Goal: Information Seeking & Learning: Compare options

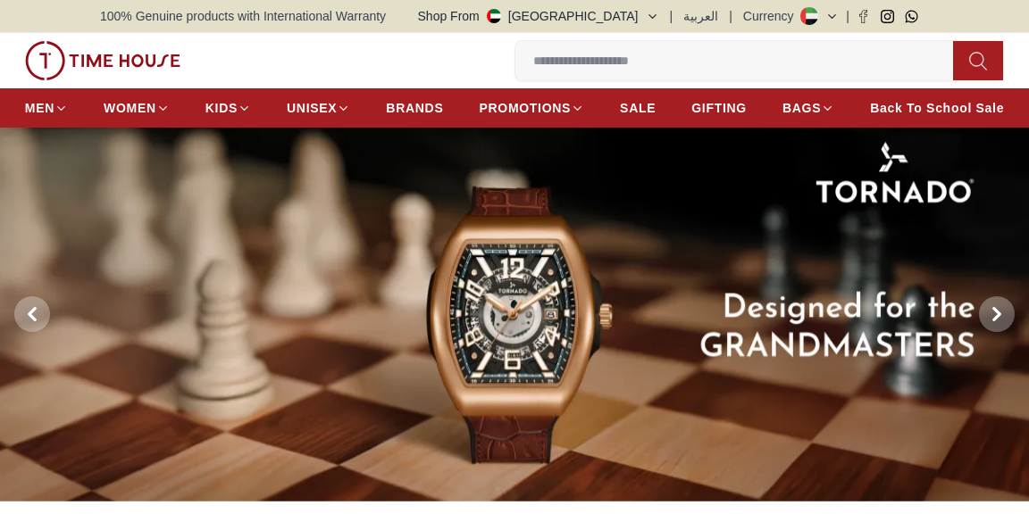
click at [44, 104] on span "MEN" at bounding box center [39, 108] width 29 height 18
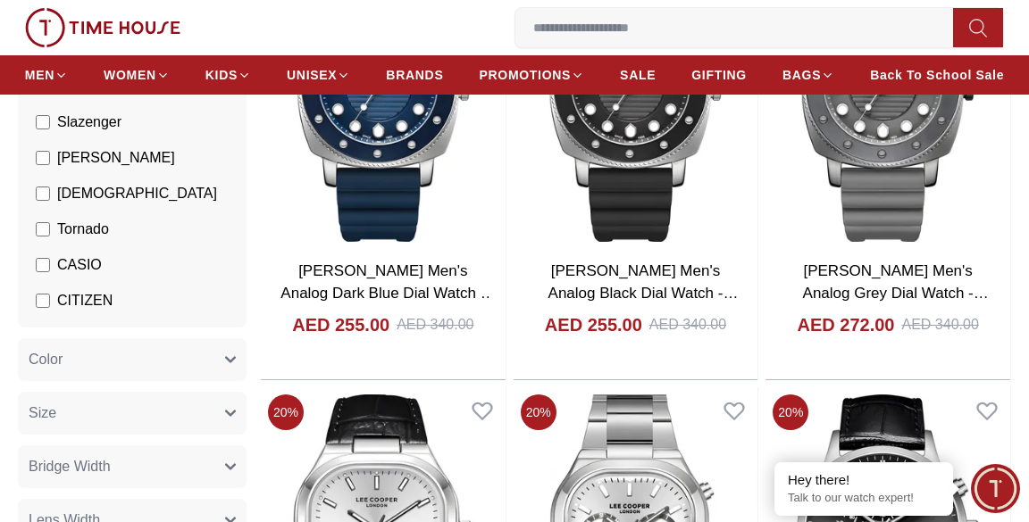
scroll to position [343, 0]
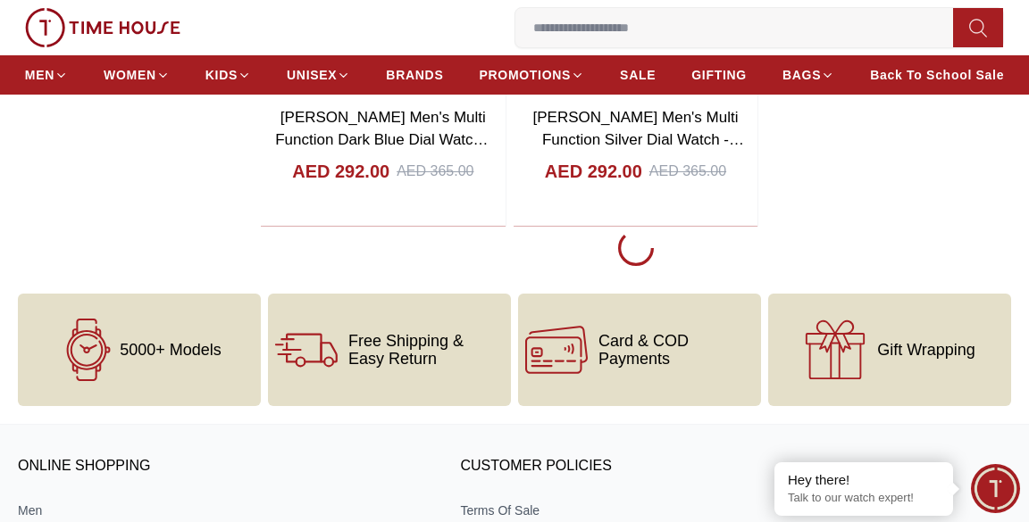
scroll to position [3168, 0]
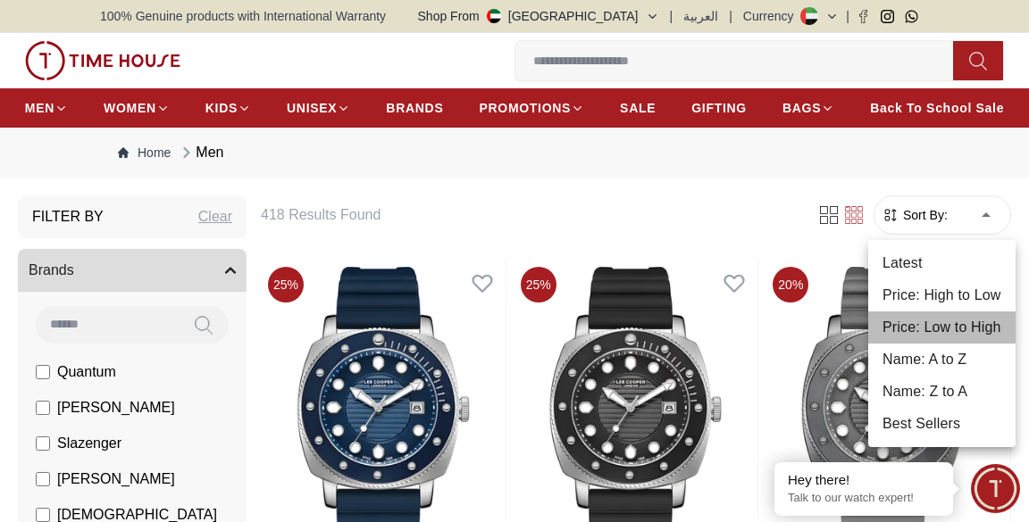
click at [891, 338] on li "Price: Low to High" at bounding box center [941, 328] width 147 height 32
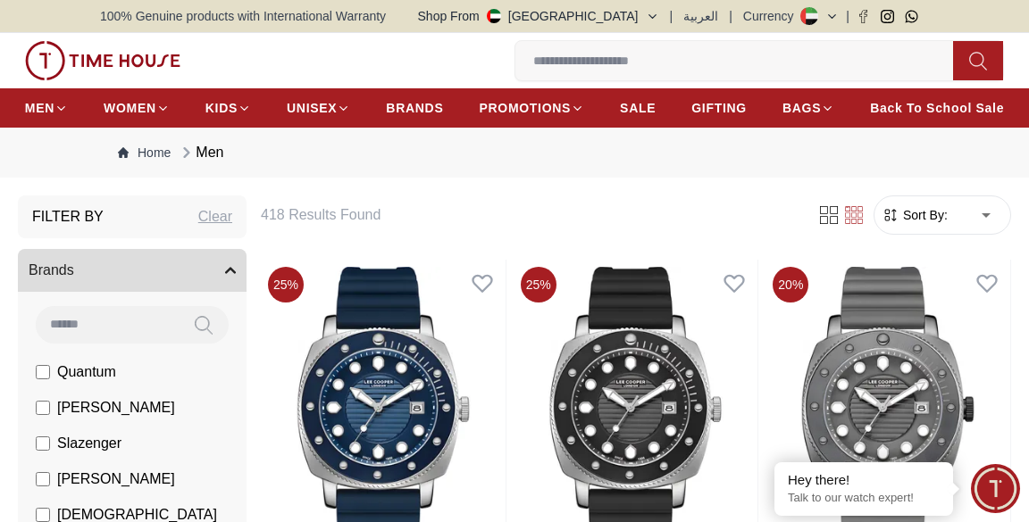
type input "*"
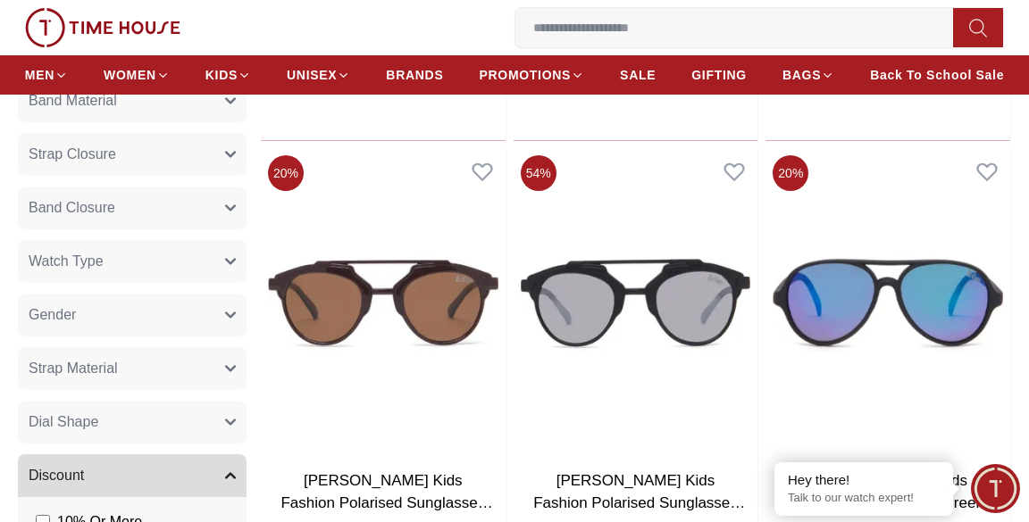
scroll to position [1009, 0]
click at [40, 368] on span "Strap Material" at bounding box center [73, 368] width 89 height 21
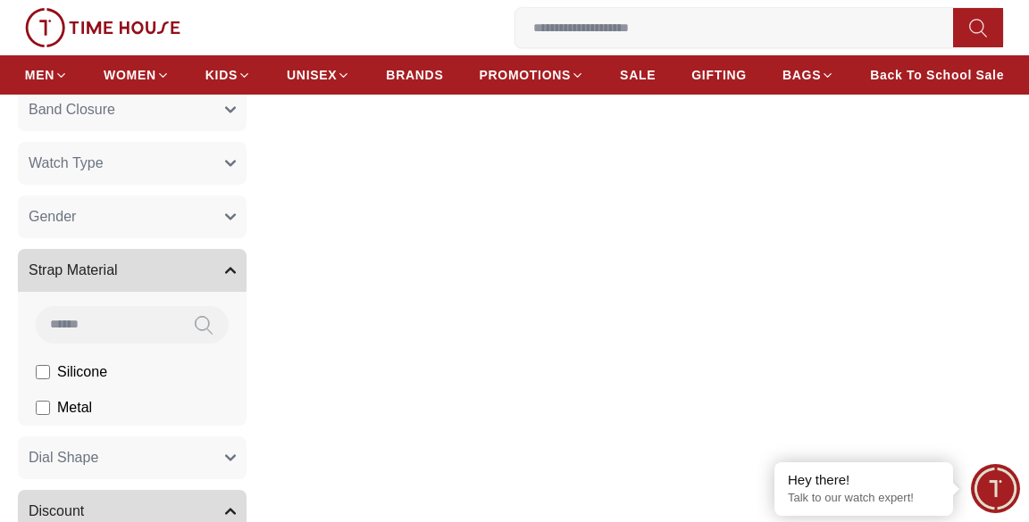
scroll to position [1113, 0]
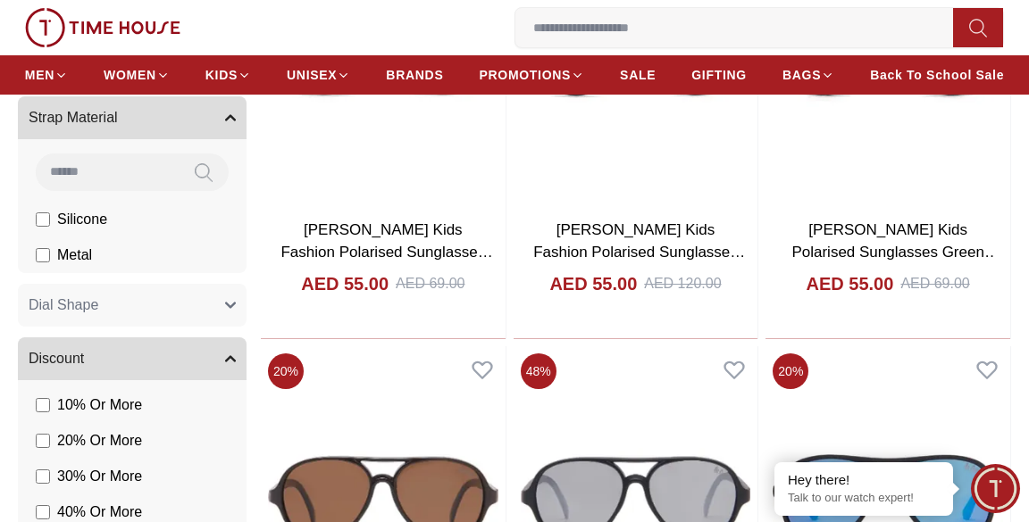
scroll to position [1272, 0]
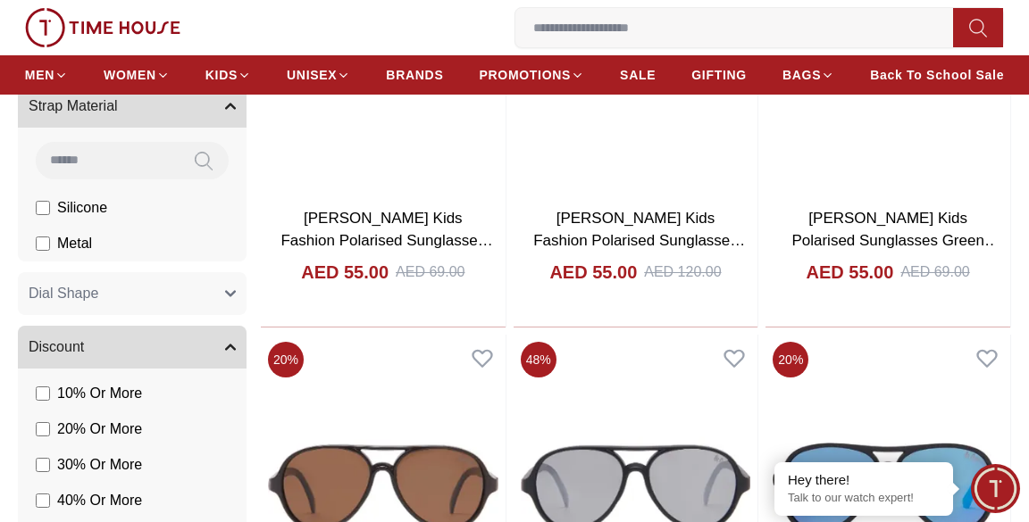
click at [38, 302] on span "Dial Shape" at bounding box center [64, 293] width 70 height 21
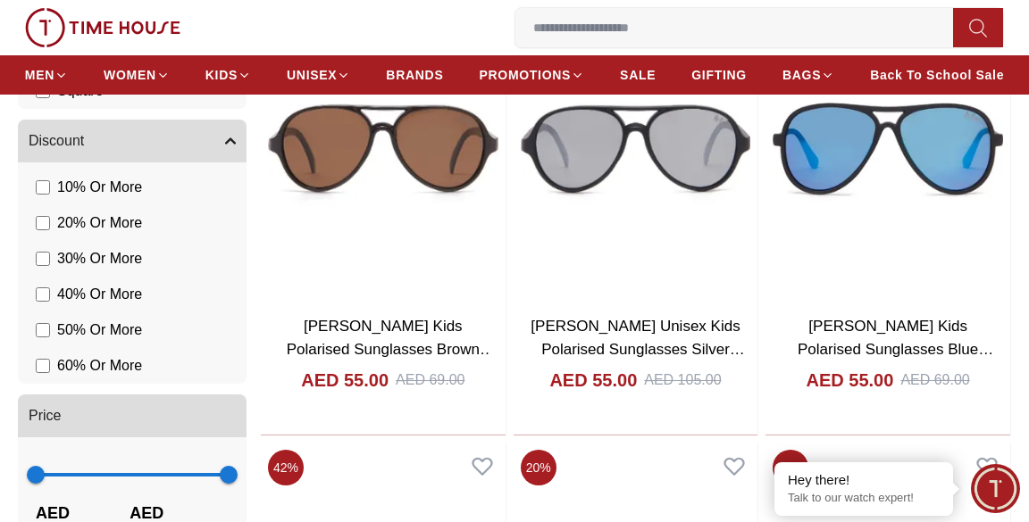
scroll to position [1614, 0]
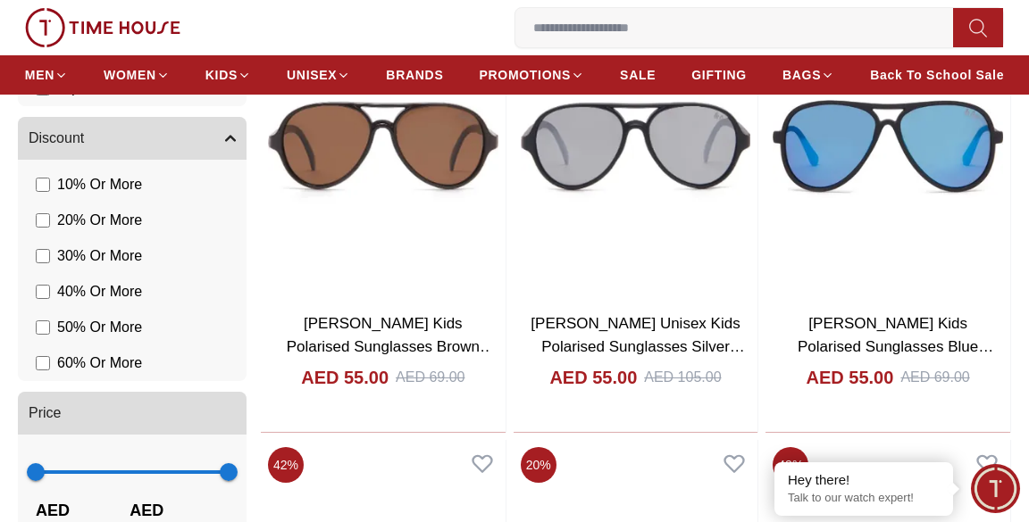
click at [166, 521] on span "AED 10000.00" at bounding box center [178, 523] width 99 height 50
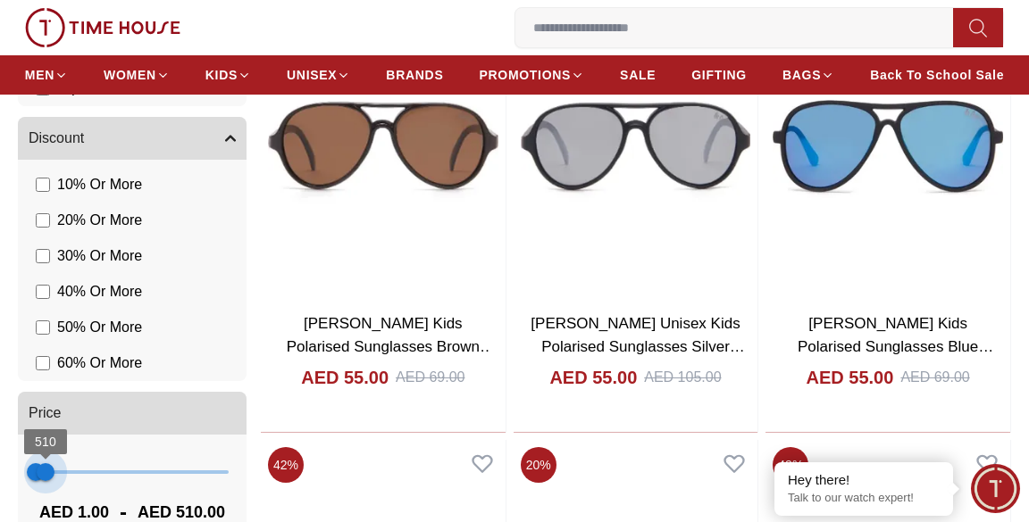
type input "***"
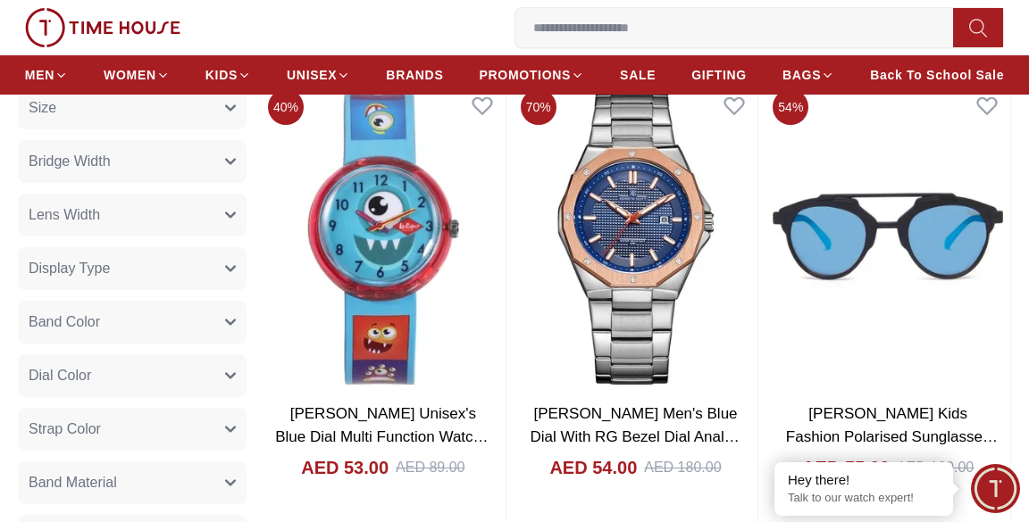
scroll to position [672, 0]
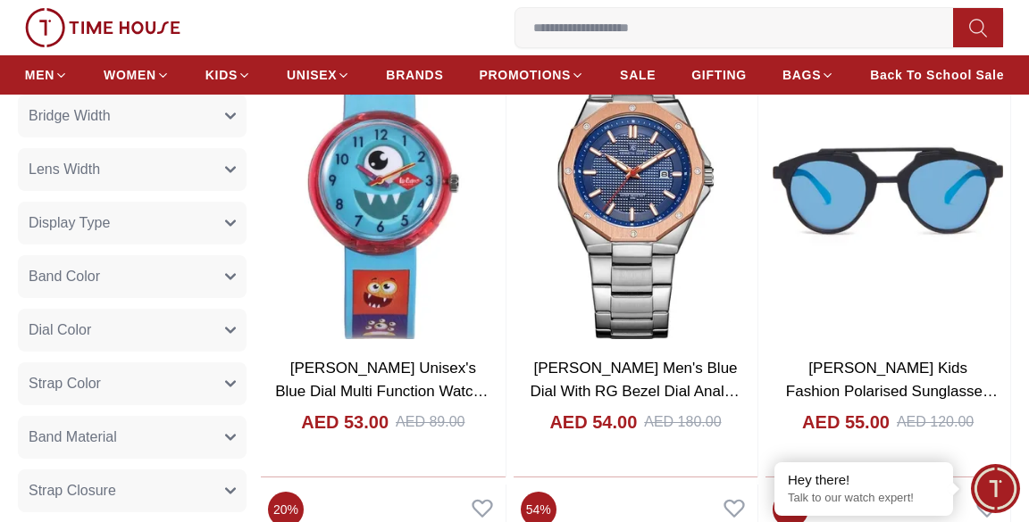
click at [35, 444] on span "Band Material" at bounding box center [73, 437] width 88 height 21
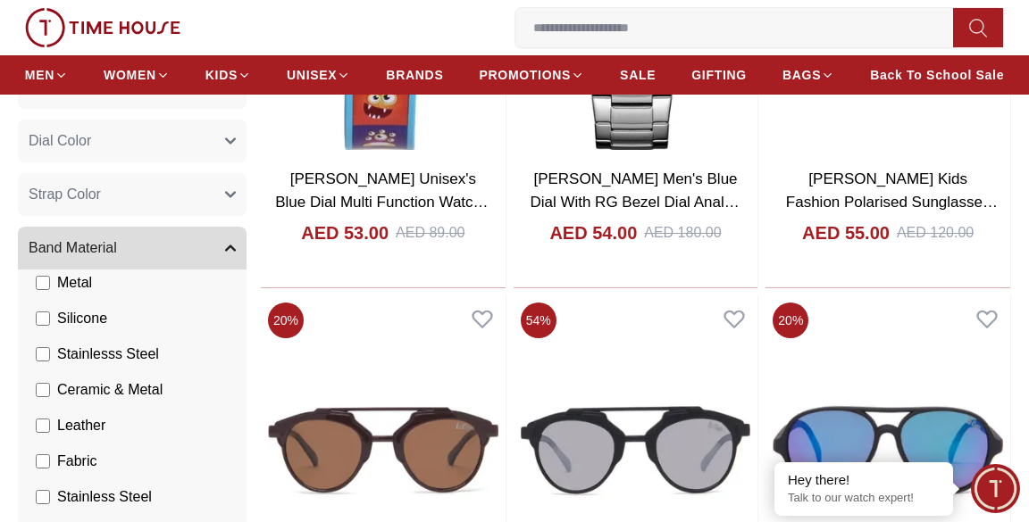
scroll to position [863, 0]
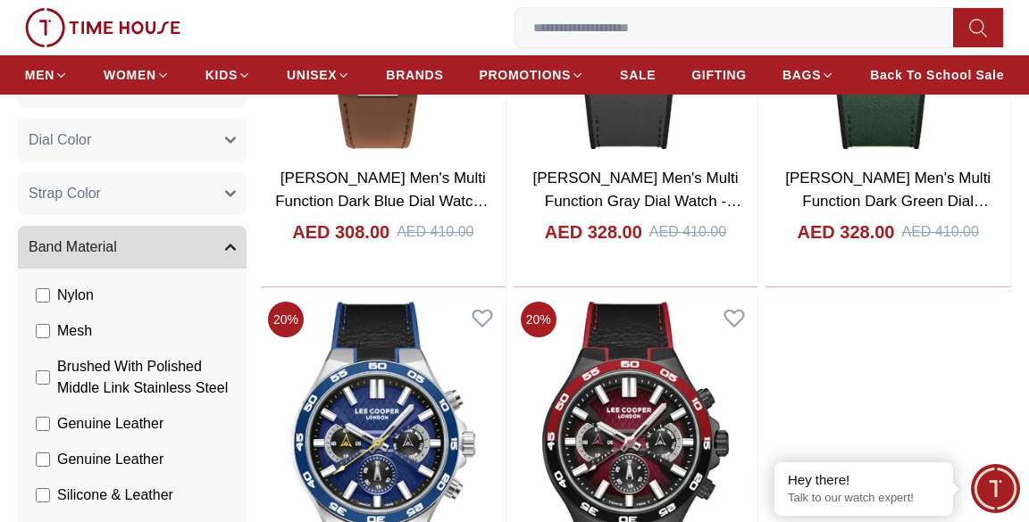
scroll to position [420, 0]
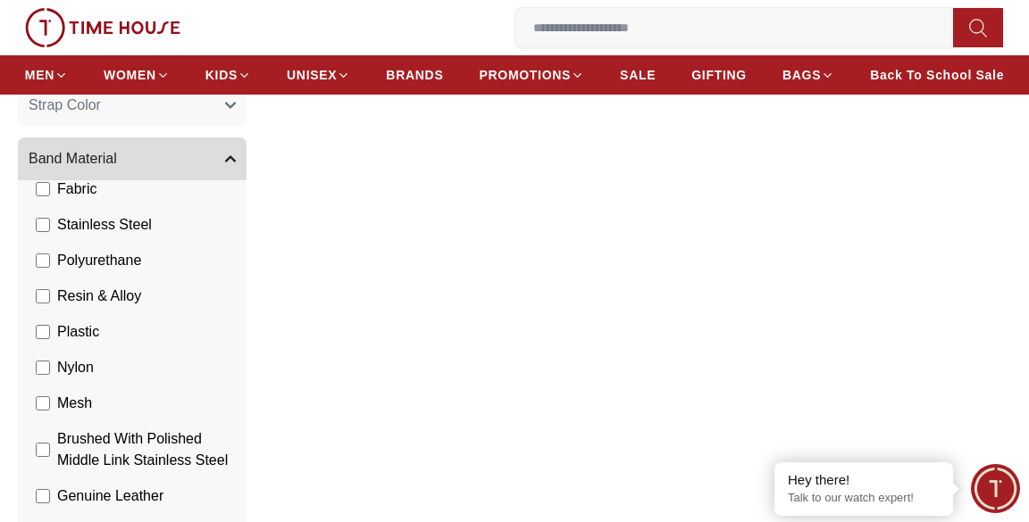
scroll to position [252, 0]
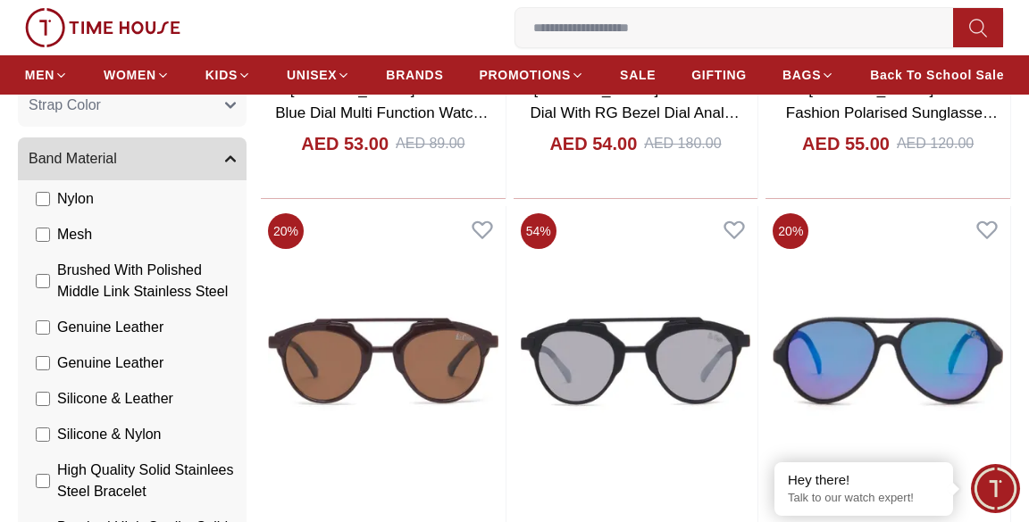
scroll to position [420, 0]
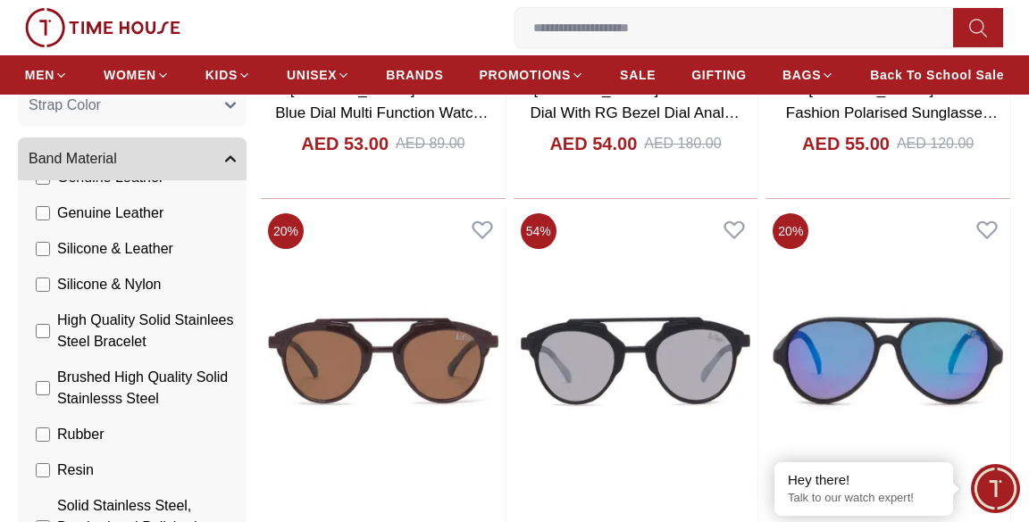
scroll to position [579, 0]
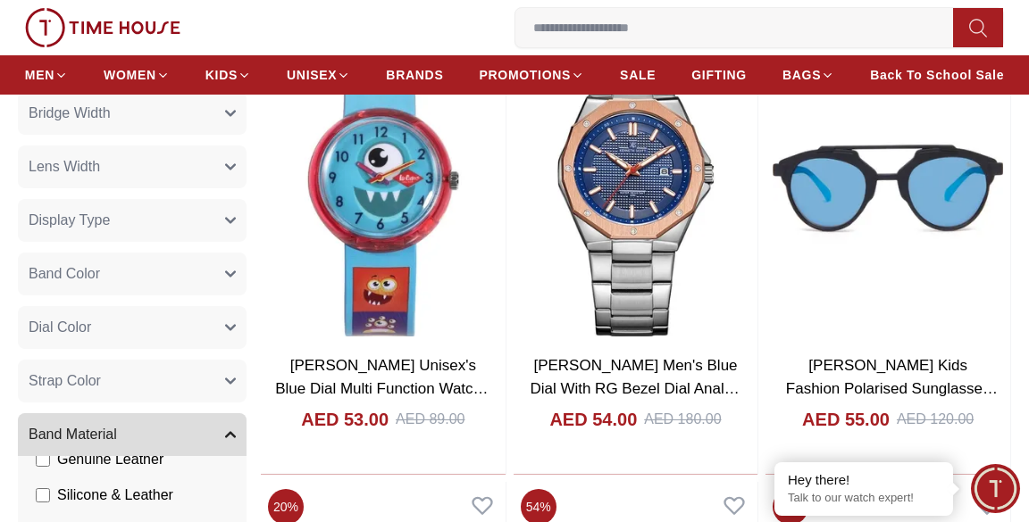
scroll to position [678, 0]
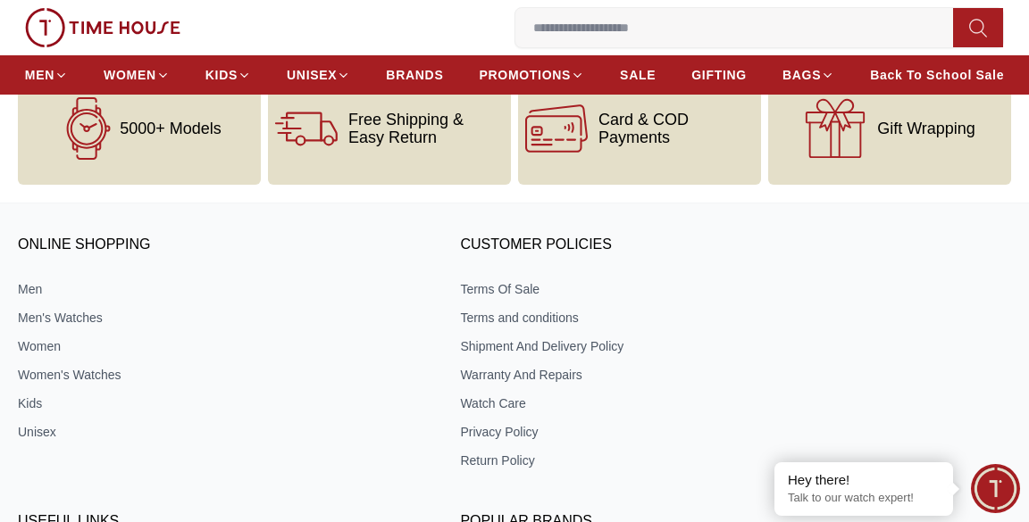
scroll to position [3369, 0]
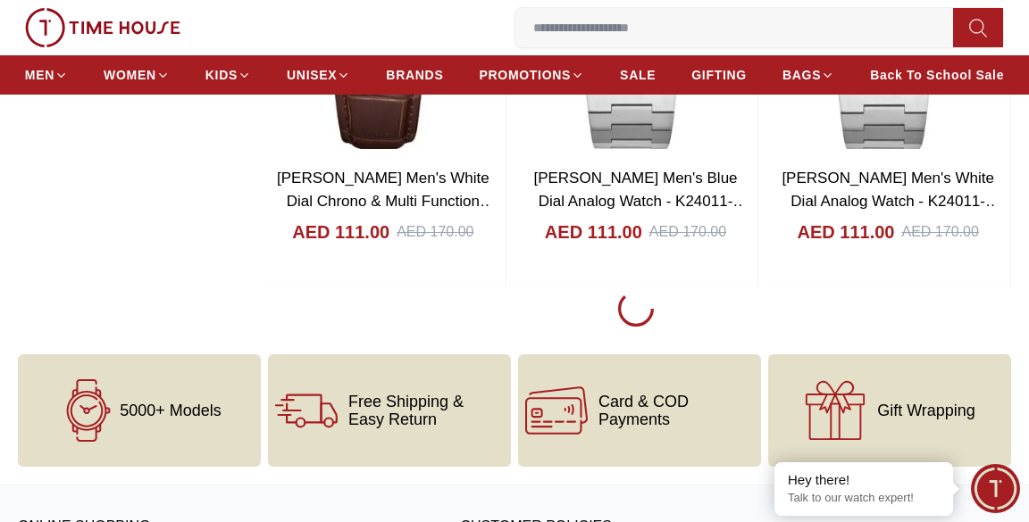
scroll to position [9031, 0]
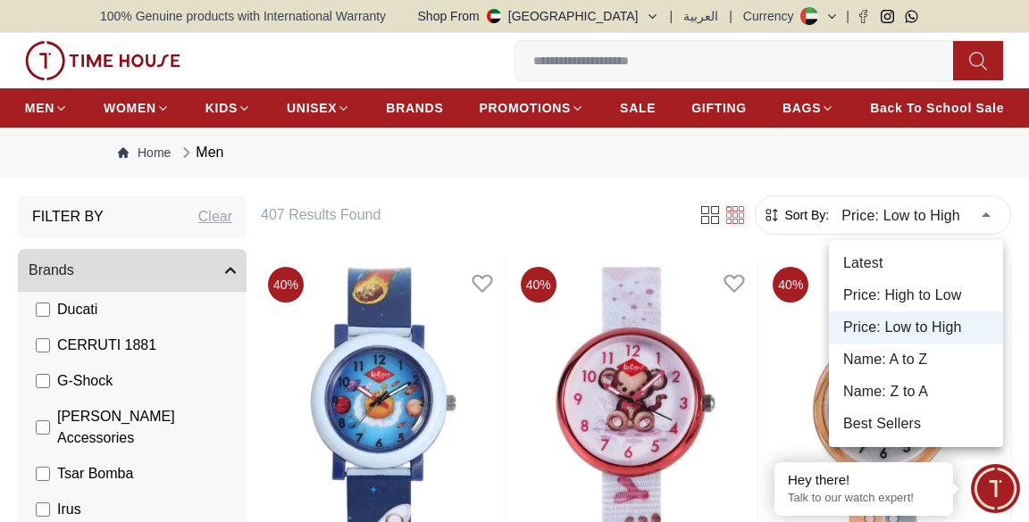
click at [860, 218] on div at bounding box center [514, 261] width 1029 height 522
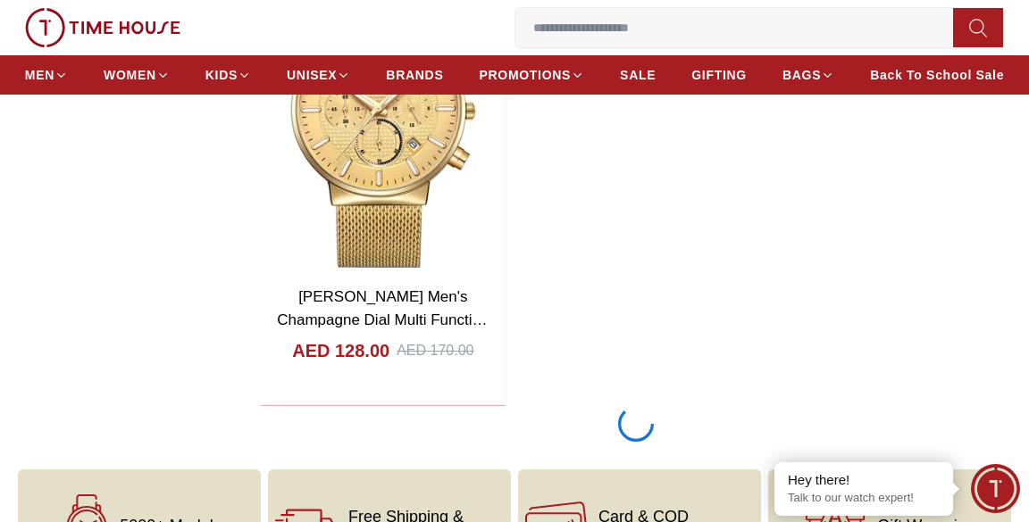
scroll to position [15256, 0]
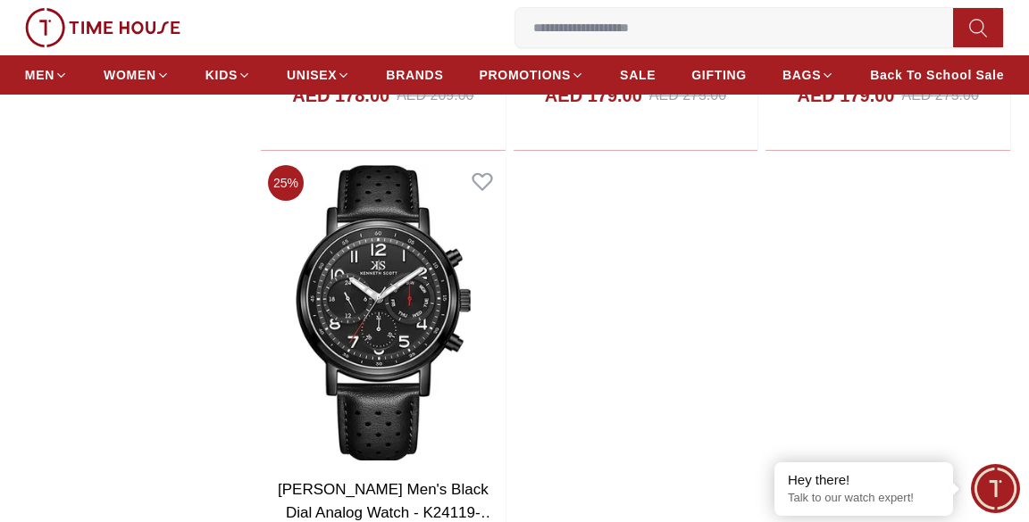
scroll to position [24151, 0]
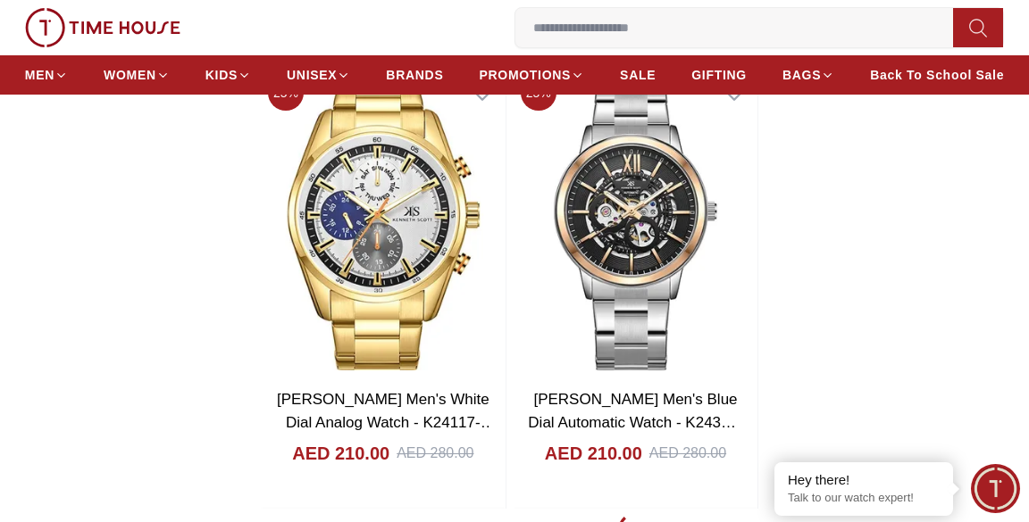
scroll to position [30077, 0]
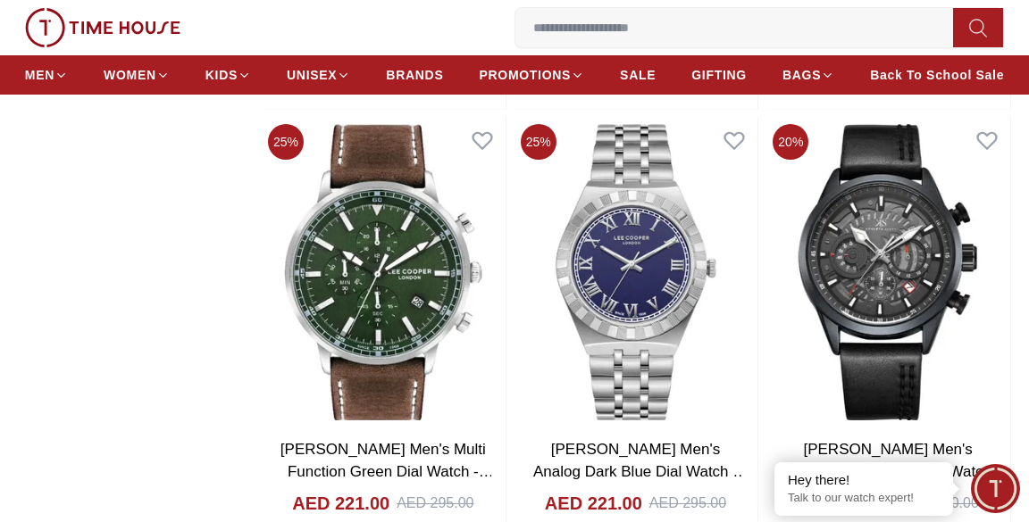
scroll to position [31371, 0]
click at [898, 290] on img at bounding box center [887, 271] width 245 height 311
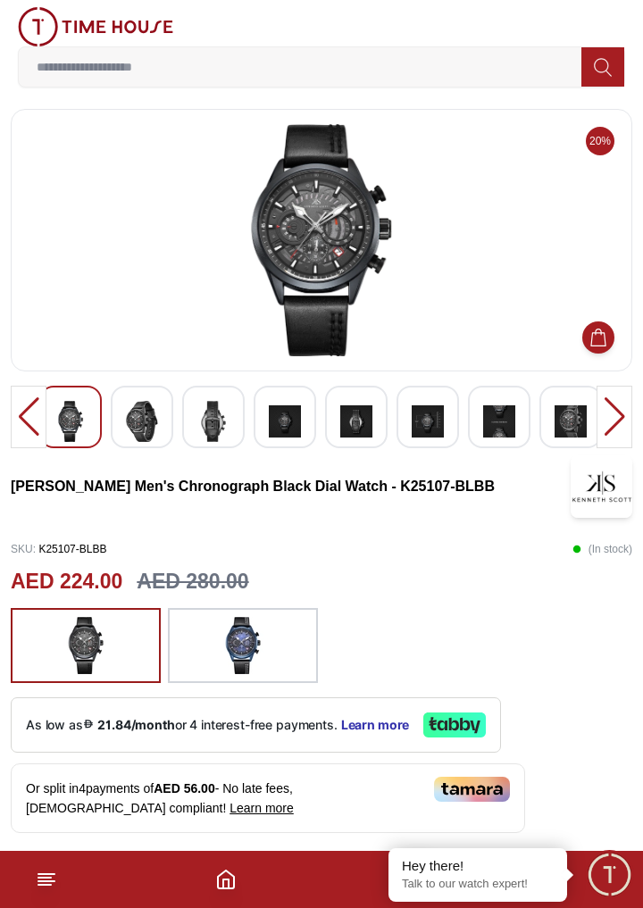
click at [138, 411] on img at bounding box center [142, 421] width 32 height 41
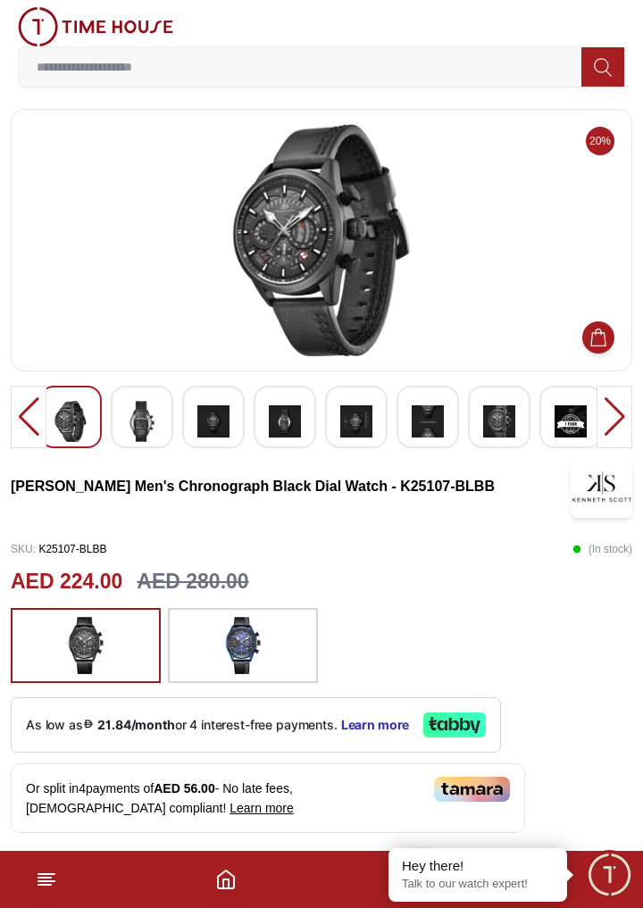
click at [147, 421] on img at bounding box center [142, 421] width 32 height 41
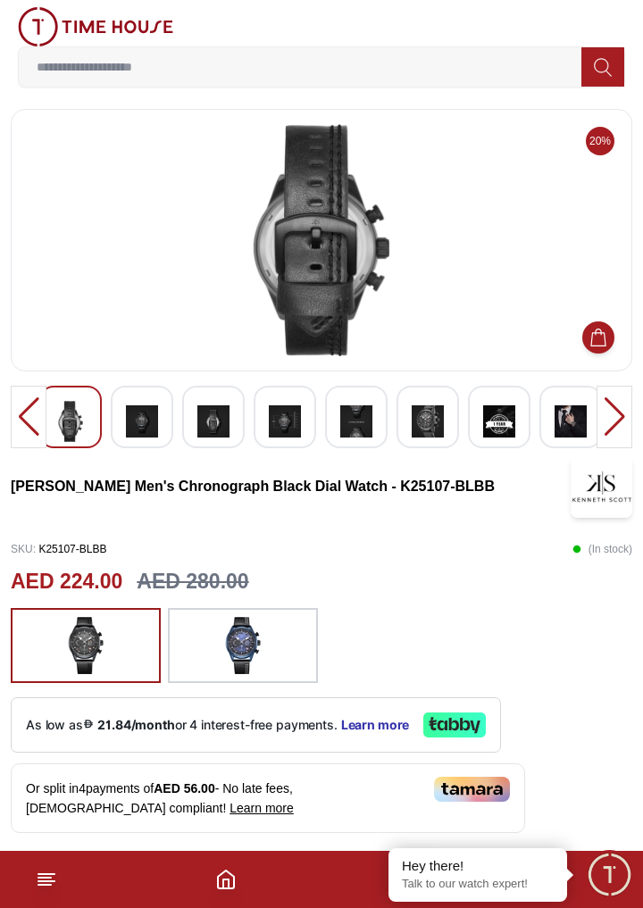
click at [146, 419] on img at bounding box center [142, 421] width 32 height 41
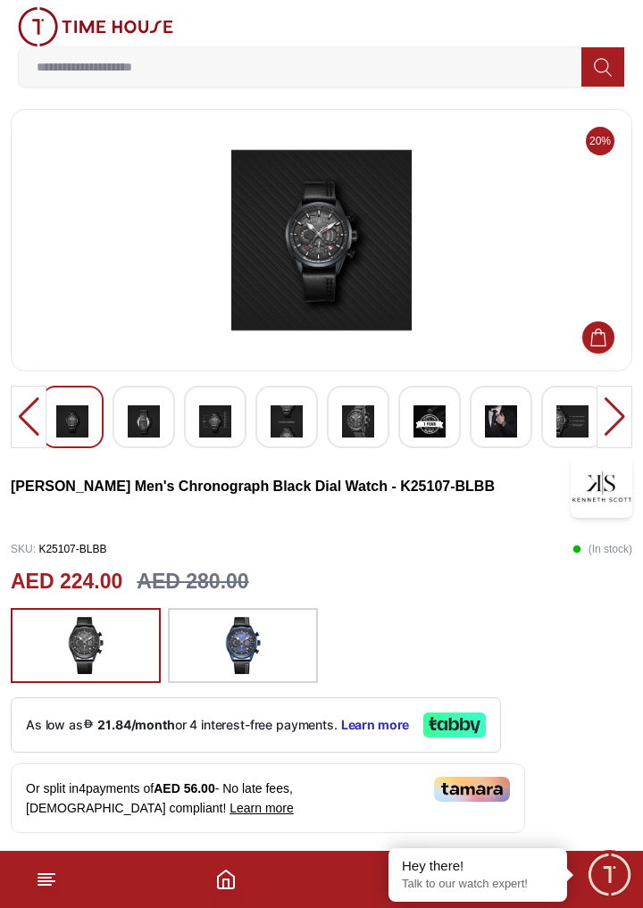
click at [148, 414] on img at bounding box center [144, 421] width 32 height 41
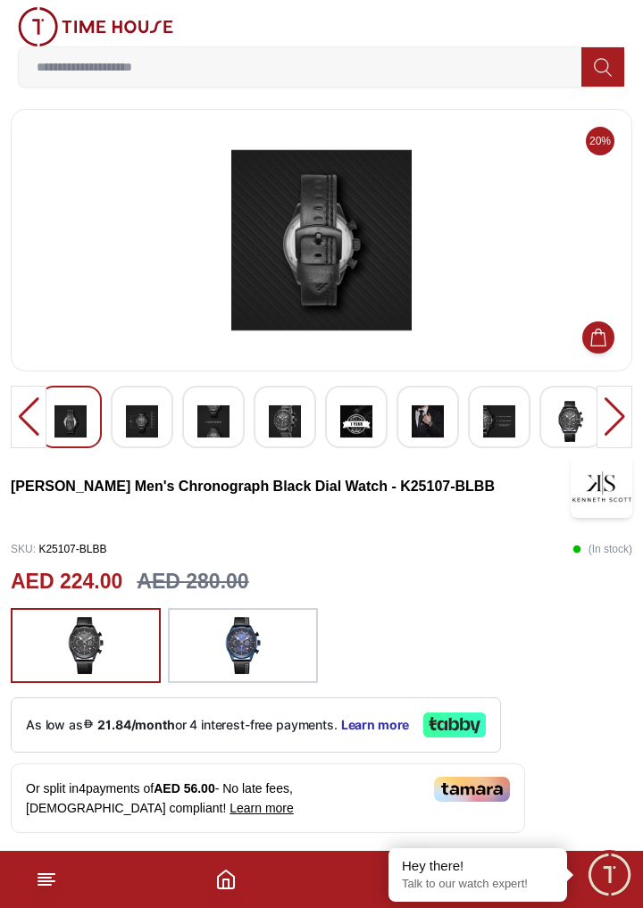
click at [238, 649] on img at bounding box center [243, 645] width 45 height 57
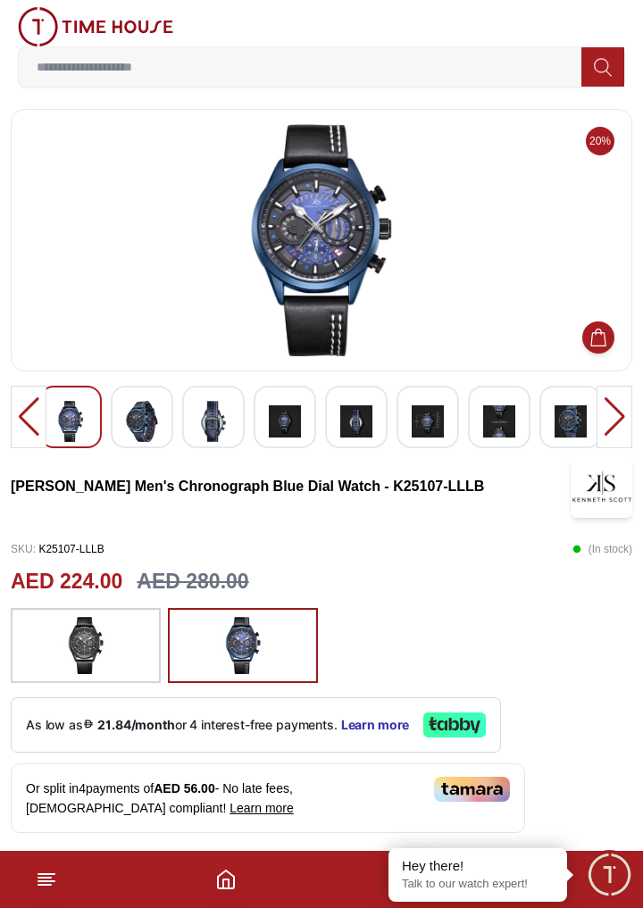
click at [137, 421] on img at bounding box center [142, 421] width 32 height 41
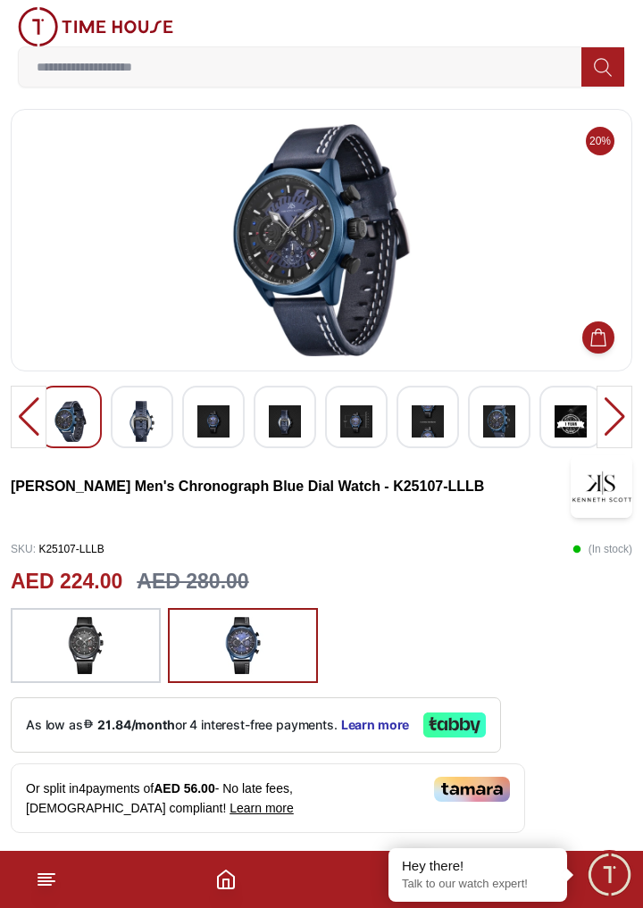
click at [220, 428] on img at bounding box center [213, 421] width 32 height 41
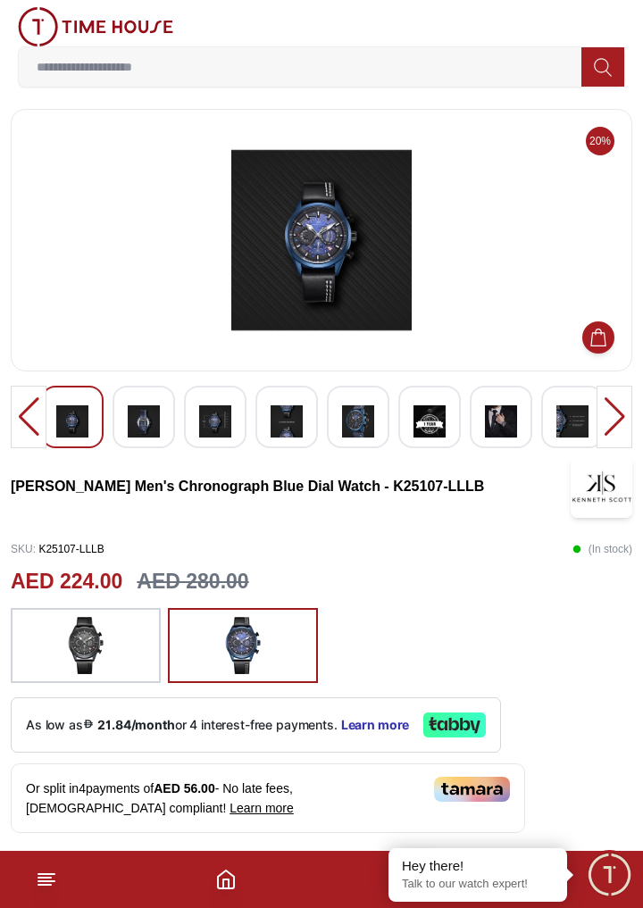
click at [623, 420] on div at bounding box center [614, 417] width 36 height 63
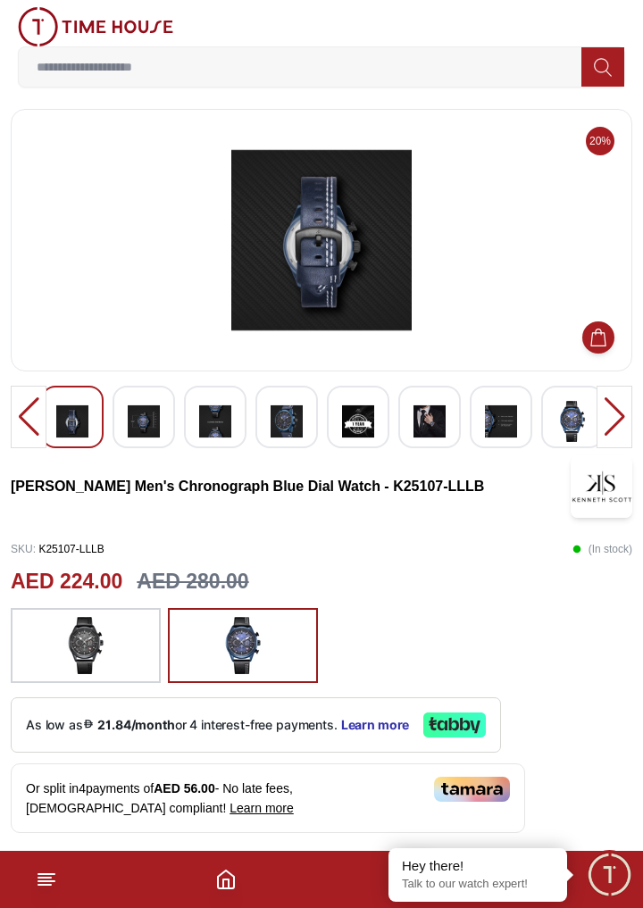
click at [618, 419] on div at bounding box center [614, 417] width 36 height 63
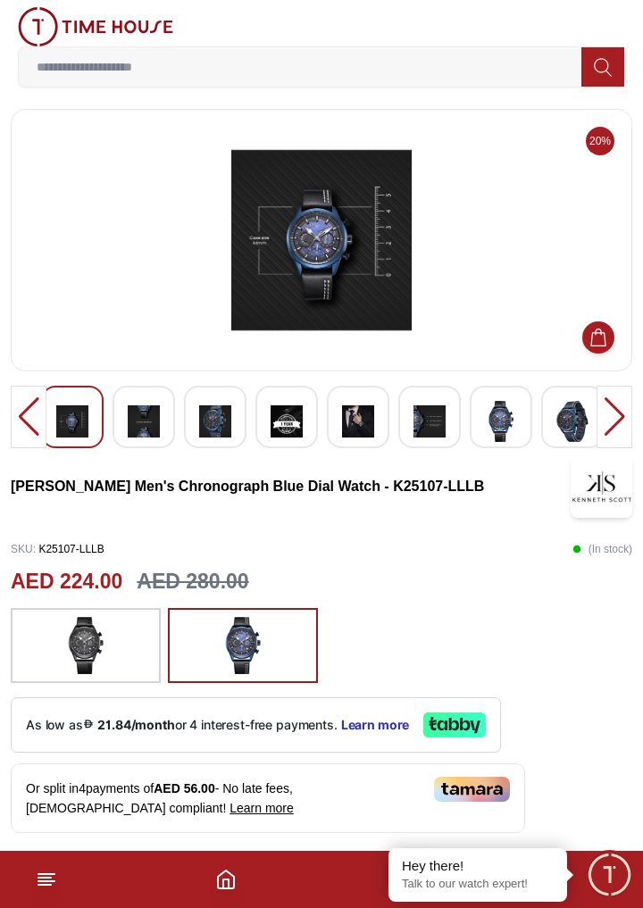
click at [504, 423] on img at bounding box center [501, 421] width 32 height 41
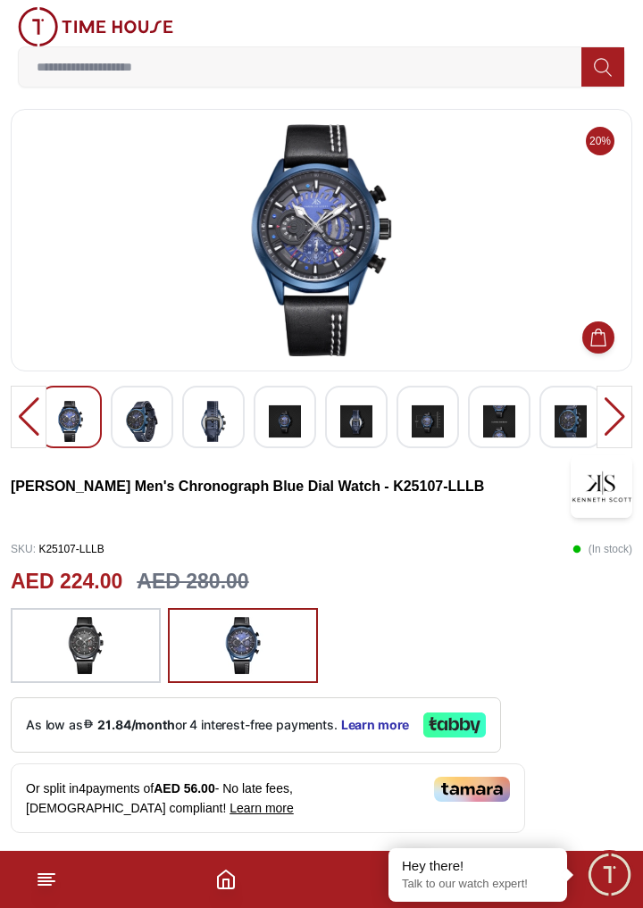
click at [421, 258] on img at bounding box center [321, 240] width 591 height 232
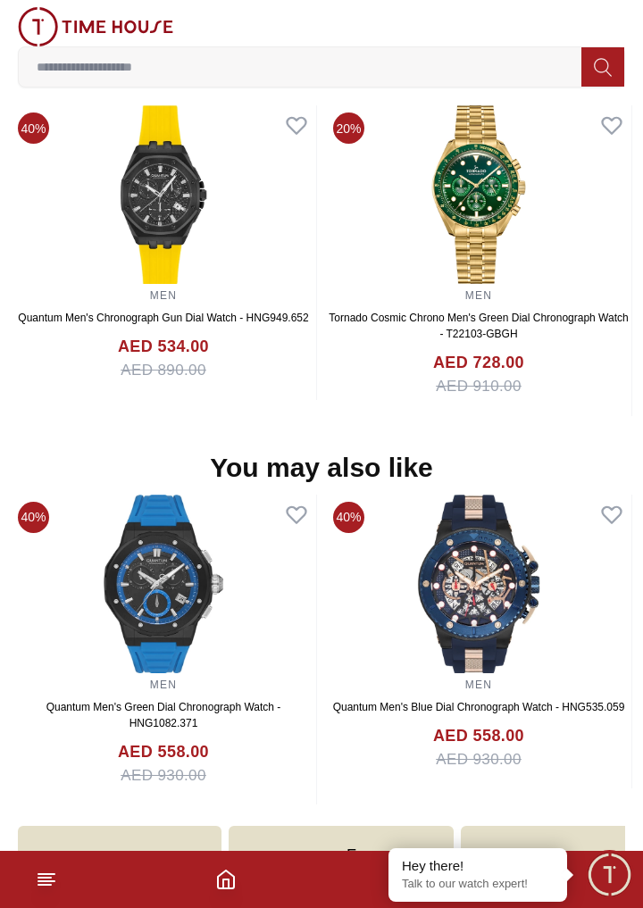
scroll to position [1438, 0]
